Goal: Check status: Check status

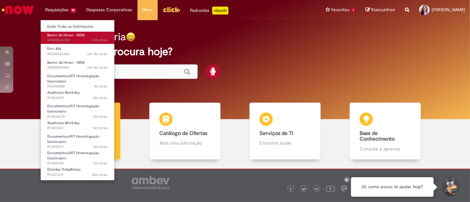
drag, startPoint x: 74, startPoint y: 45, endPoint x: 72, endPoint y: 42, distance: 3.5
click at [72, 42] on ul "Exibir Todas as Solicitações Banco de Horas - NEW 23h atrás 23 horas atrás SR00…" at bounding box center [77, 100] width 74 height 161
click at [72, 42] on span "23h atrás 23 horas atrás SR000536780" at bounding box center [77, 40] width 60 height 5
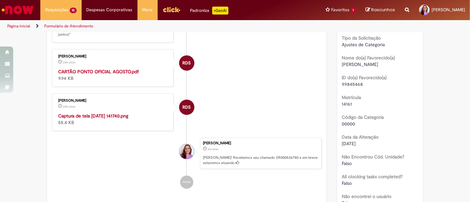
scroll to position [159, 0]
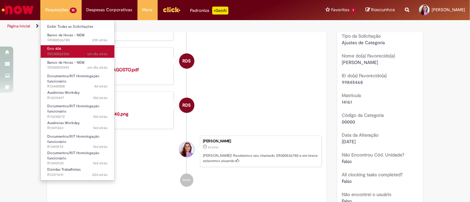
click at [76, 52] on span "um dia atrás um dia atrás INC00522356" at bounding box center [77, 54] width 60 height 5
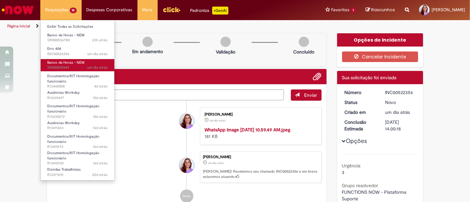
click at [79, 67] on span "um dia atrás um dia atrás SR000515949" at bounding box center [77, 67] width 60 height 5
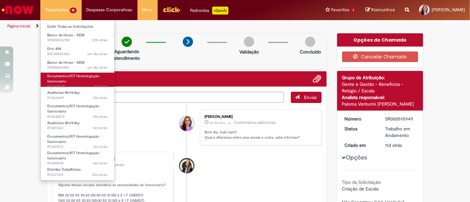
click at [80, 77] on span "Documentos/KIT Homologação funcionário" at bounding box center [73, 79] width 52 height 10
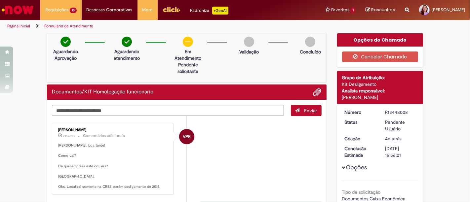
click at [170, 111] on textarea "Digite sua mensagem aqui..." at bounding box center [168, 110] width 232 height 11
drag, startPoint x: 170, startPoint y: 111, endPoint x: 107, endPoint y: 111, distance: 63.1
click at [107, 111] on textarea "**********" at bounding box center [168, 110] width 232 height 11
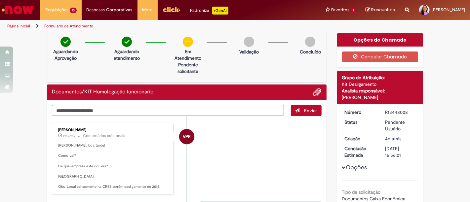
click at [107, 111] on textarea "**********" at bounding box center [168, 110] width 232 height 11
type textarea "**********"
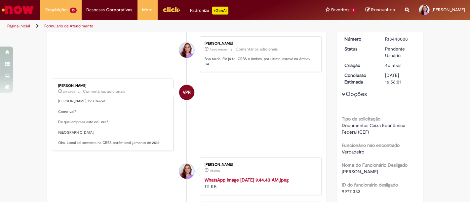
scroll to position [60, 0]
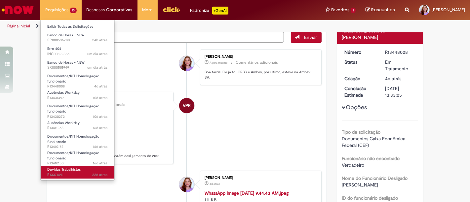
click at [88, 172] on span "22d atrás 22 dias atrás R13371691" at bounding box center [77, 174] width 60 height 5
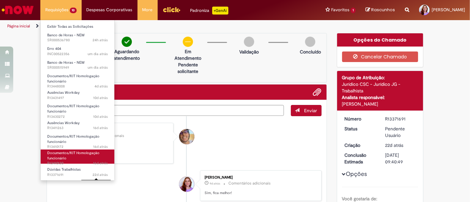
click at [88, 159] on link "Documentos/KIT Homologação funcionário 16d atrás 16 dias atrás R13410130" at bounding box center [78, 157] width 74 height 14
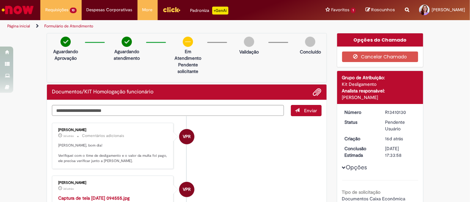
click at [255, 126] on li "VPR [PERSON_NAME] 3d atrás 3 dias atrás Comentários adicionais [PERSON_NAME], b…" at bounding box center [186, 146] width 269 height 46
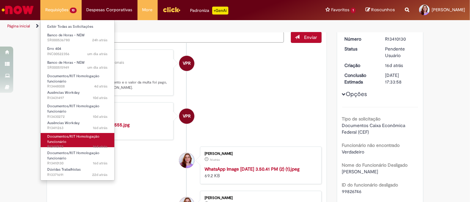
click at [71, 138] on span "Documentos/KIT Homologação funcionário" at bounding box center [73, 139] width 52 height 10
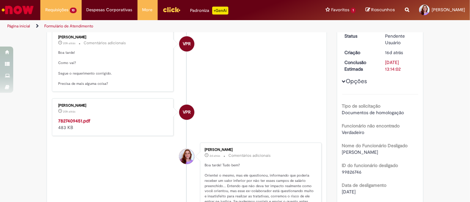
scroll to position [124, 0]
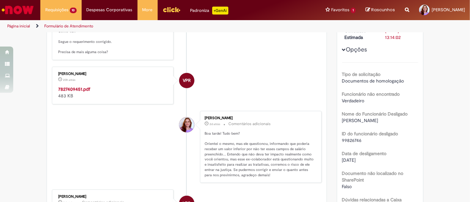
click at [80, 87] on strong "7827409451.pdf" at bounding box center [74, 89] width 32 height 6
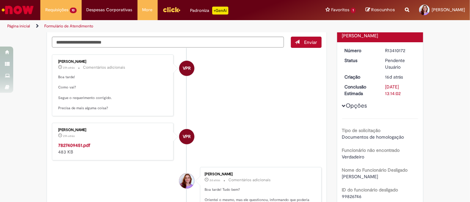
scroll to position [67, 0]
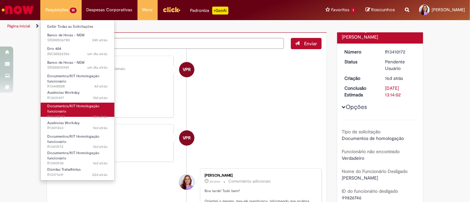
click at [97, 111] on link "Documentos/KIT Homologação funcionário 10d atrás 10 dias atrás R13430272" at bounding box center [78, 110] width 74 height 14
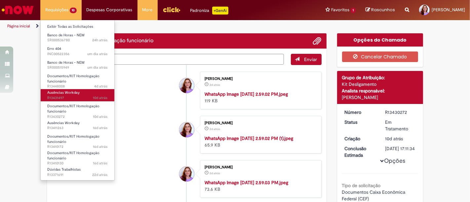
click at [89, 94] on link "Ausências Workday 10d atrás 10 dias atrás R13431497" at bounding box center [78, 95] width 74 height 12
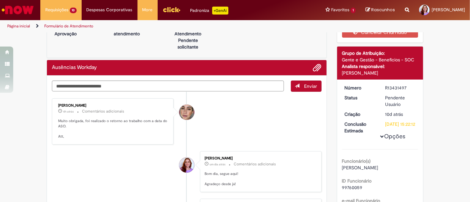
scroll to position [25, 0]
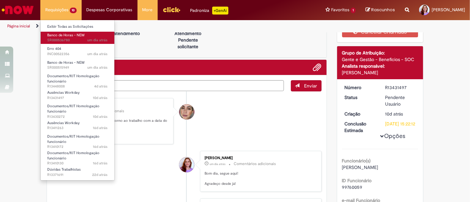
click at [71, 35] on span "Banco de Horas - NEW" at bounding box center [65, 35] width 37 height 5
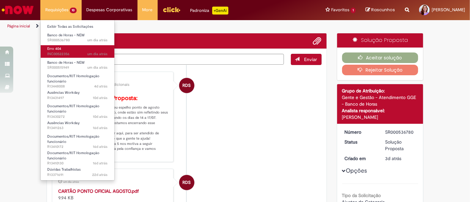
click at [77, 52] on span "um dia atrás um dia atrás INC00522356" at bounding box center [77, 54] width 60 height 5
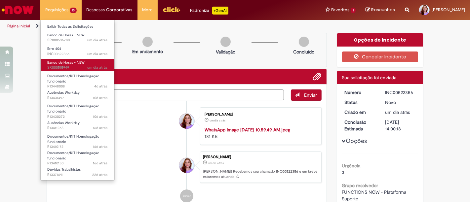
click at [80, 63] on span "Banco de Horas - NEW" at bounding box center [65, 62] width 37 height 5
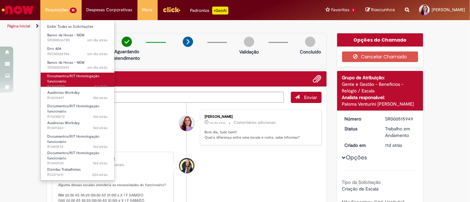
click at [78, 77] on span "Documentos/KIT Homologação funcionário" at bounding box center [73, 79] width 52 height 10
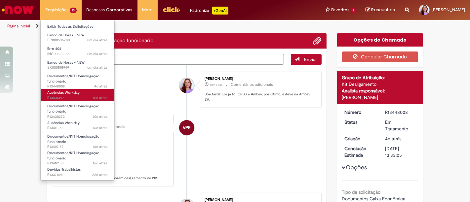
click at [75, 93] on span "Ausências Workday" at bounding box center [63, 92] width 32 height 5
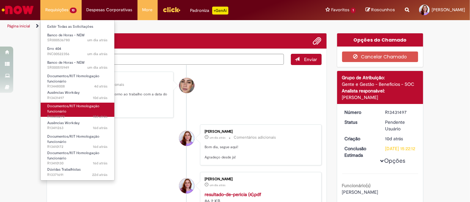
click at [76, 107] on span "Documentos/KIT Homologação funcionário" at bounding box center [73, 109] width 52 height 10
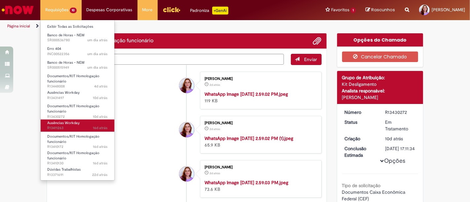
click at [75, 126] on span "16d atrás 16 dias atrás R13411263" at bounding box center [77, 127] width 60 height 5
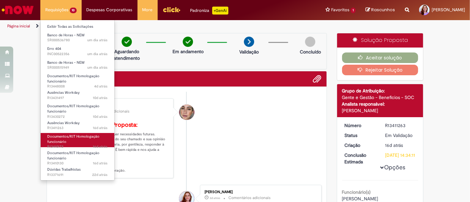
click at [87, 135] on span "Documentos/KIT Homologação funcionário" at bounding box center [73, 139] width 52 height 10
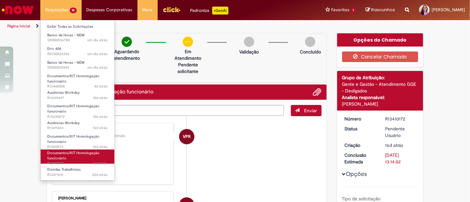
click at [109, 158] on link "Documentos/KIT Homologação funcionário 16d atrás 16 dias atrás R13410130" at bounding box center [78, 157] width 74 height 14
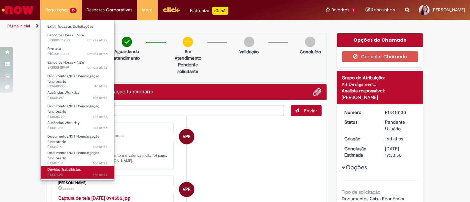
click at [72, 169] on span "Dúvidas Trabalhistas" at bounding box center [63, 169] width 33 height 5
